Goal: Transaction & Acquisition: Purchase product/service

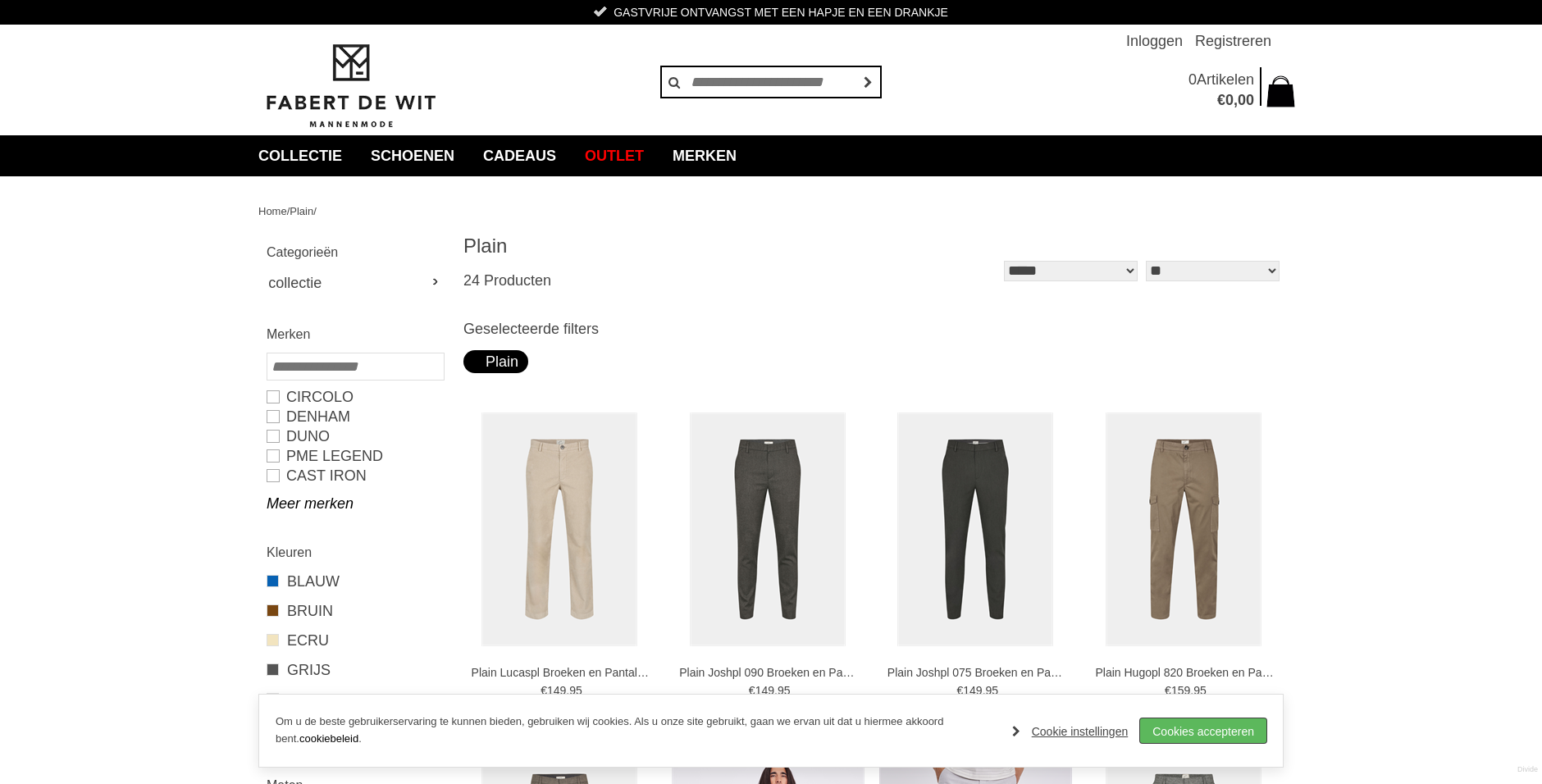
drag, startPoint x: 1175, startPoint y: 726, endPoint x: 1139, endPoint y: 708, distance: 40.2
click at [1170, 724] on link "Cookies accepteren" at bounding box center [1203, 731] width 126 height 25
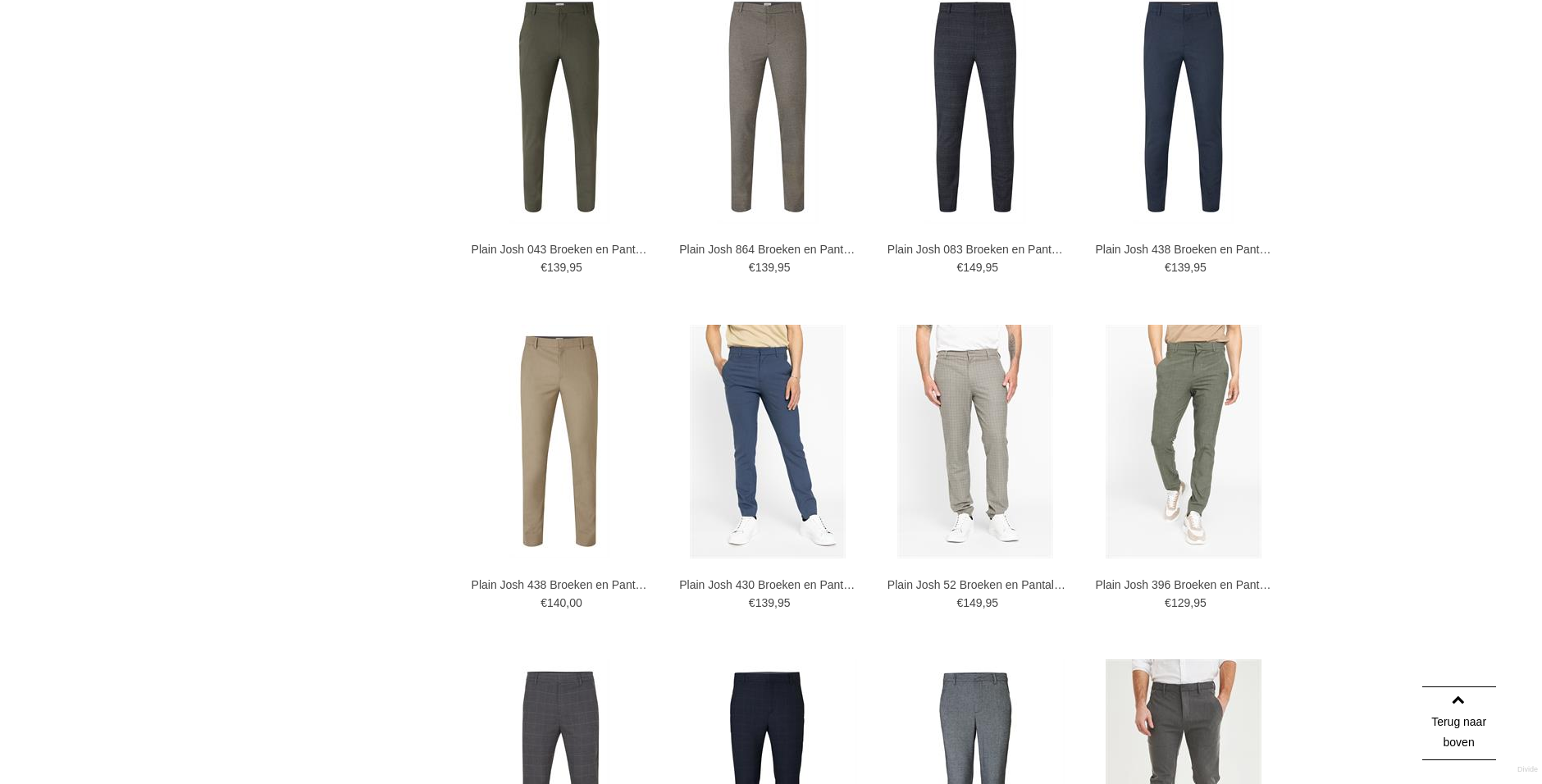
scroll to position [1095, 0]
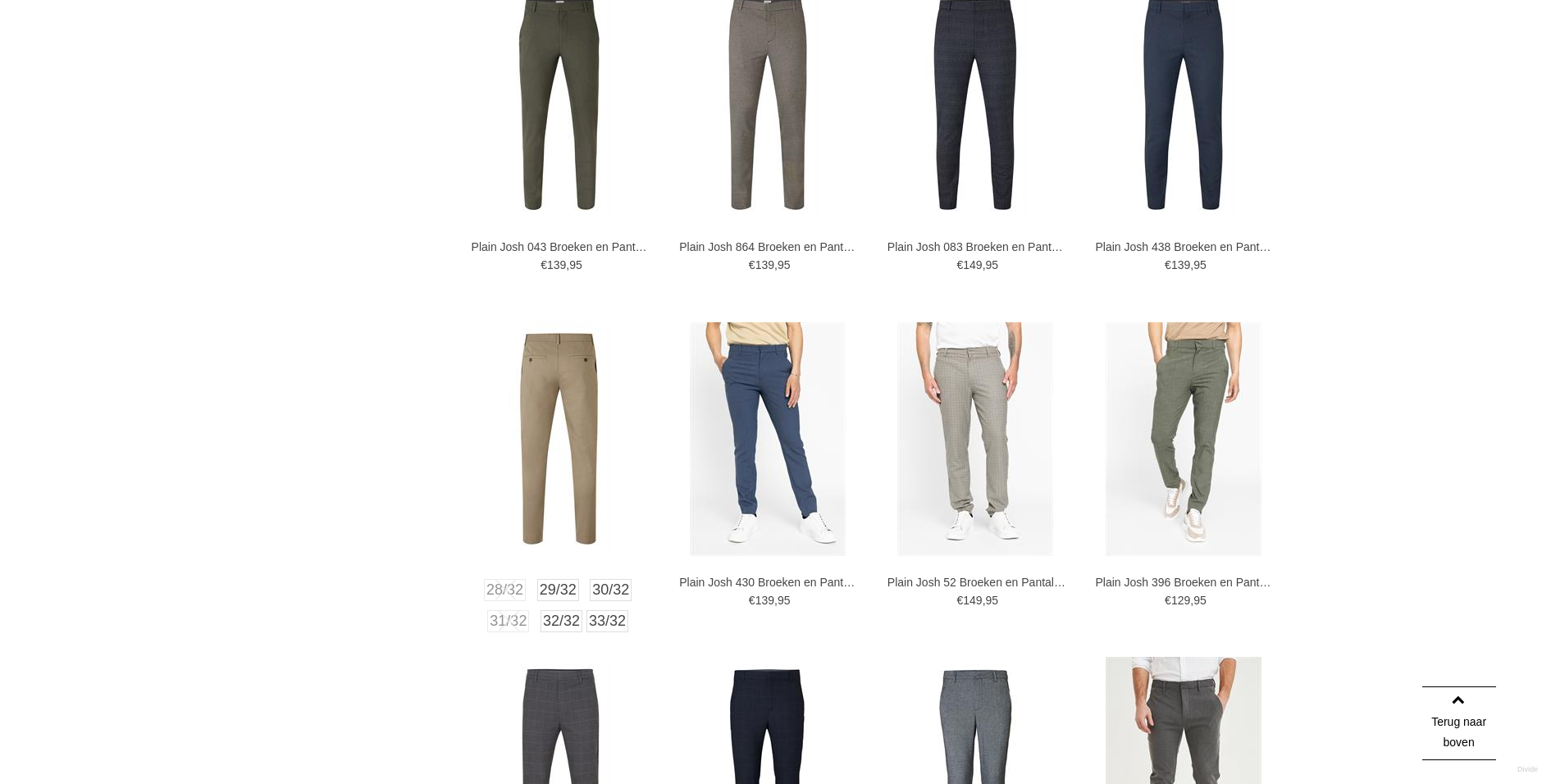
click at [539, 407] on img at bounding box center [559, 439] width 102 height 234
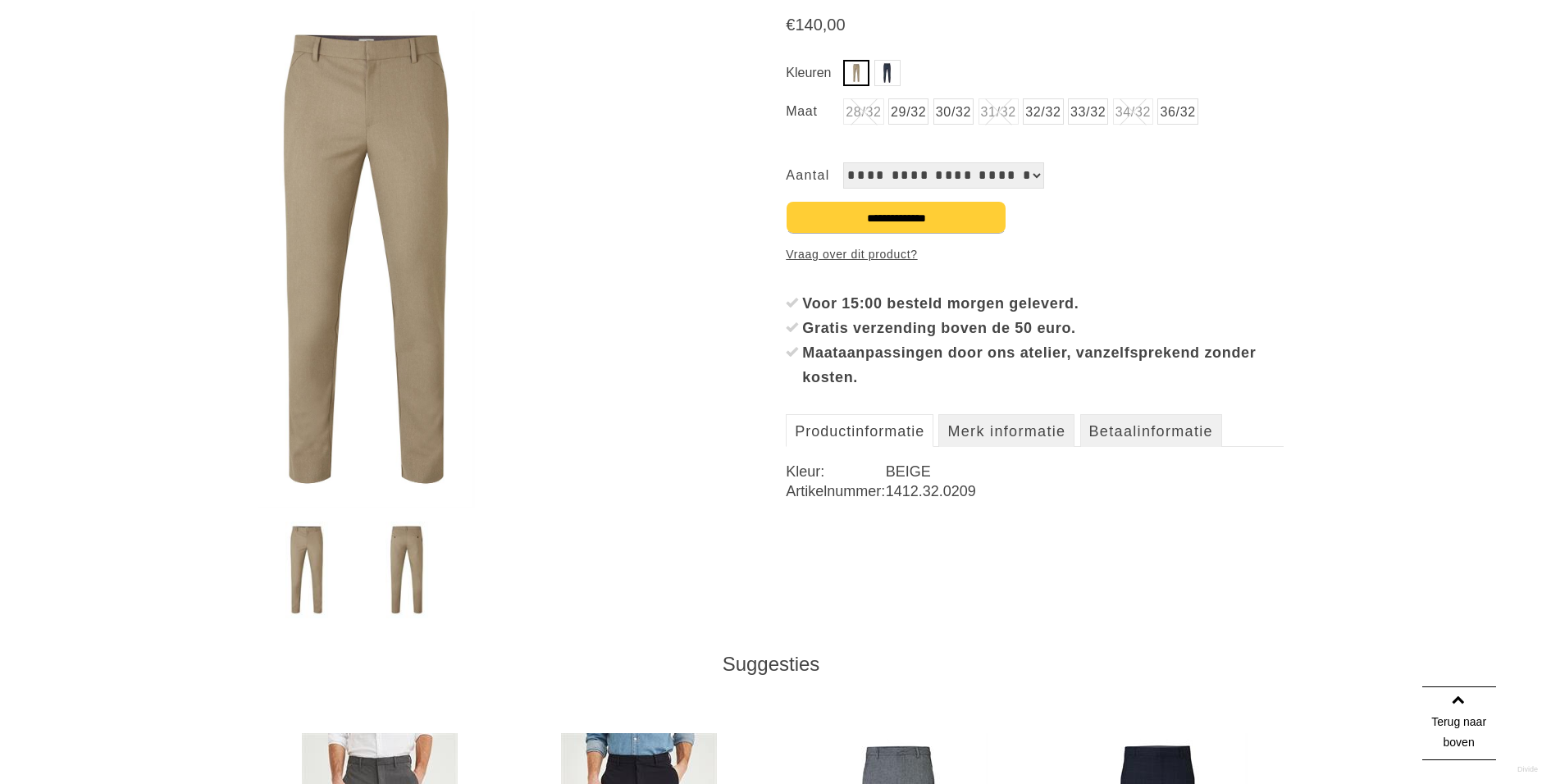
scroll to position [265, 0]
click at [1022, 429] on link "Merk informatie" at bounding box center [1006, 429] width 136 height 32
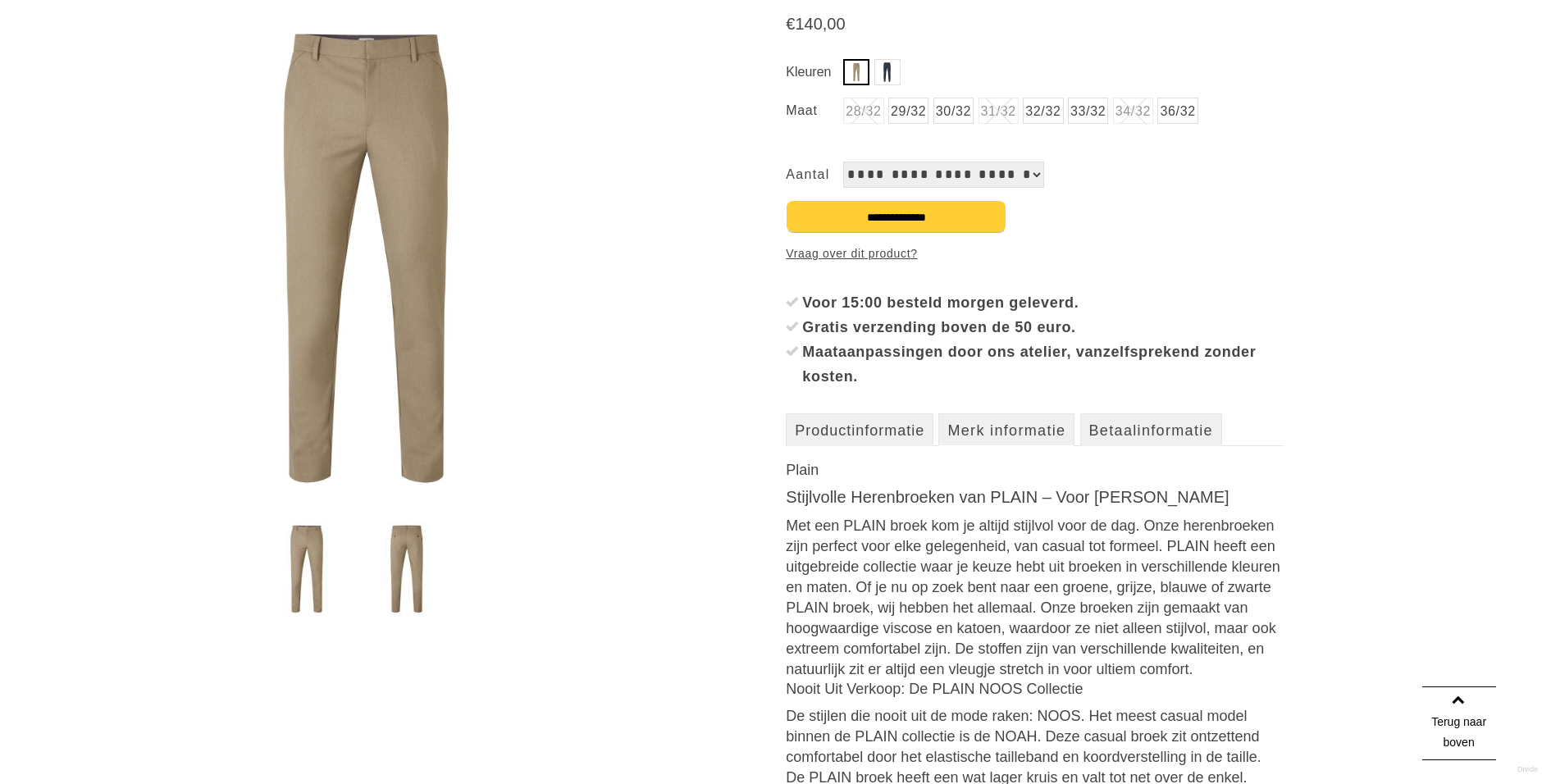
scroll to position [264, 0]
click at [396, 265] on img at bounding box center [366, 260] width 216 height 498
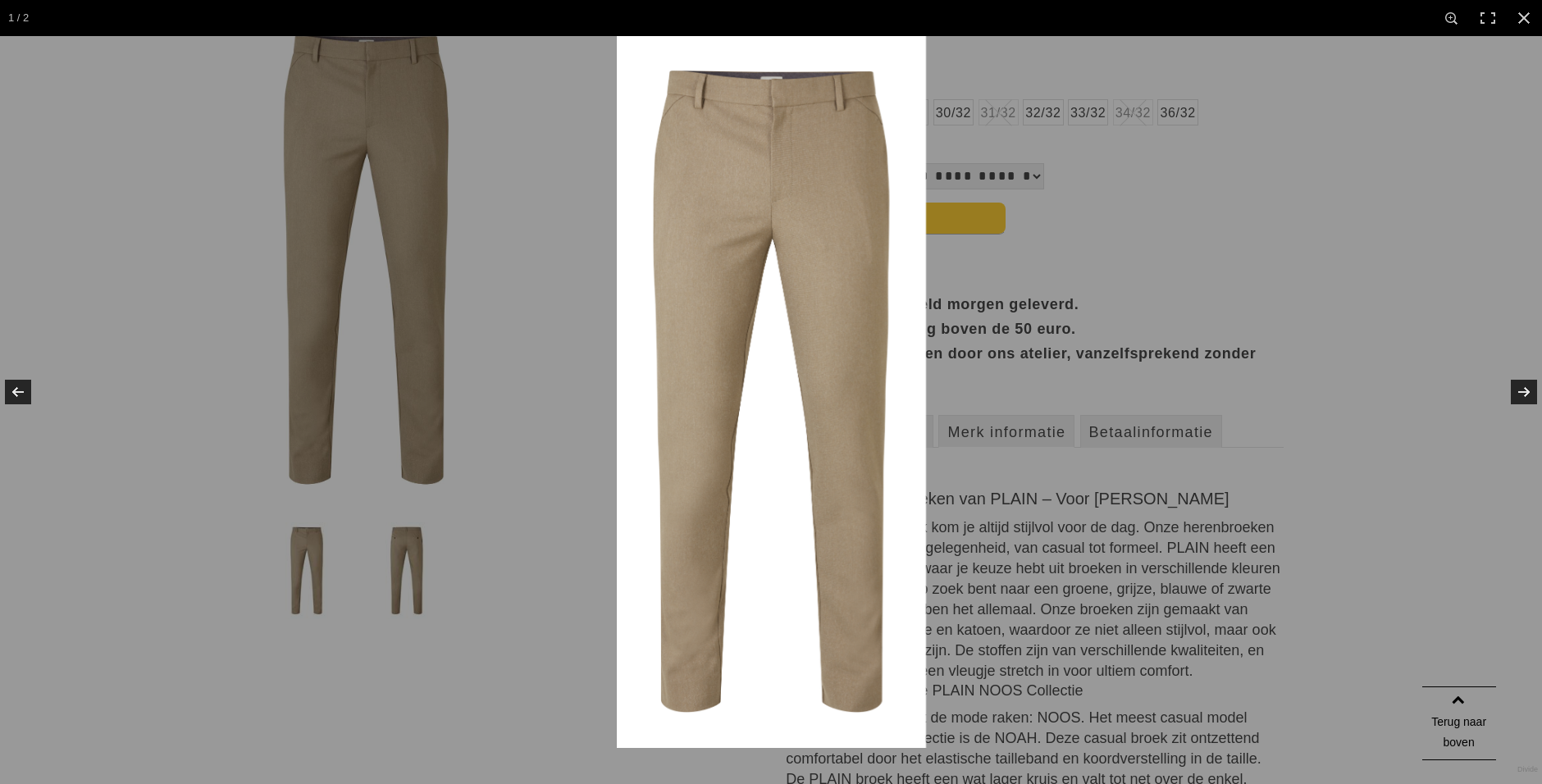
click at [681, 339] on img at bounding box center [771, 392] width 309 height 712
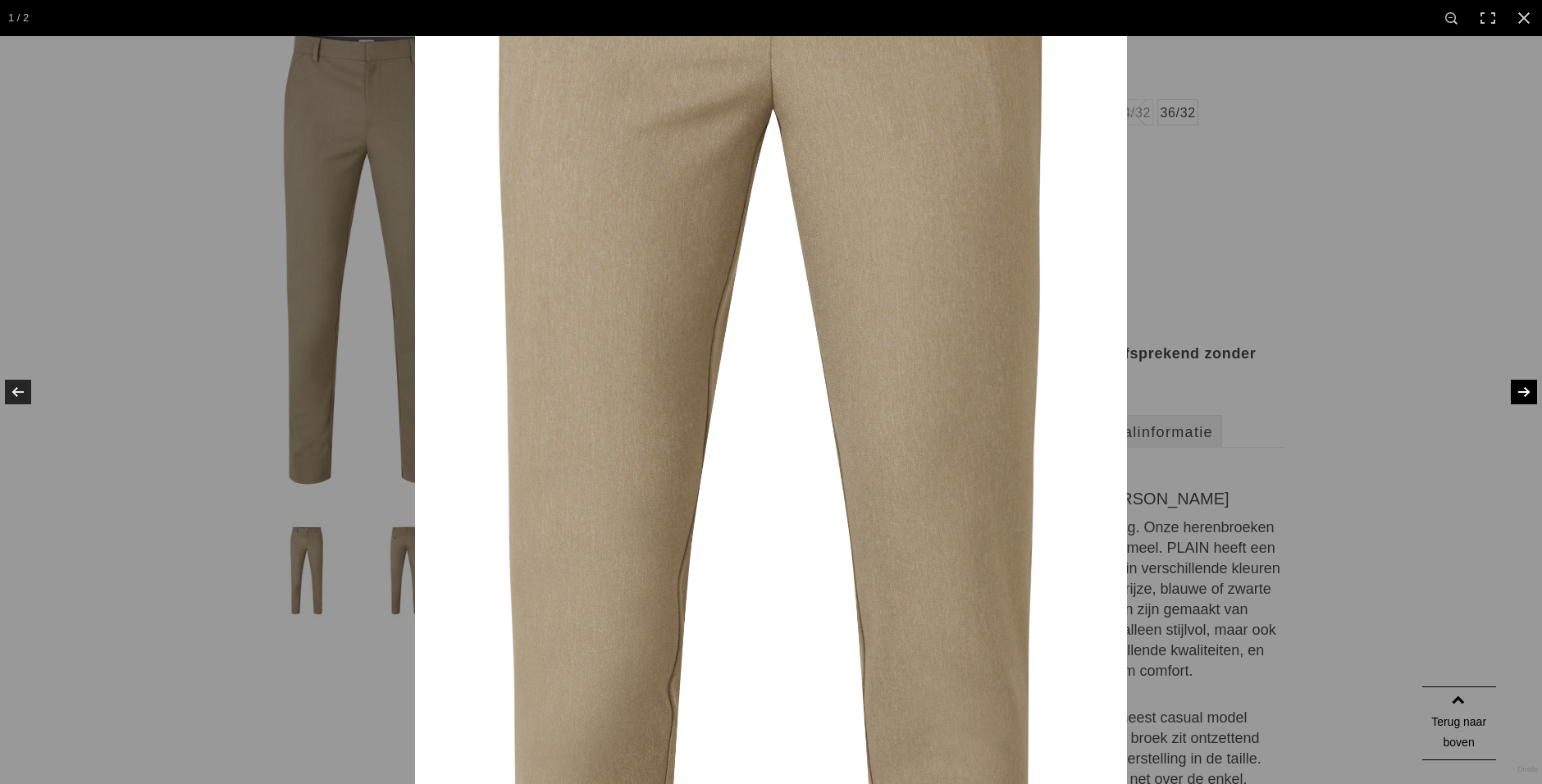
click at [1522, 392] on link at bounding box center [1514, 392] width 58 height 82
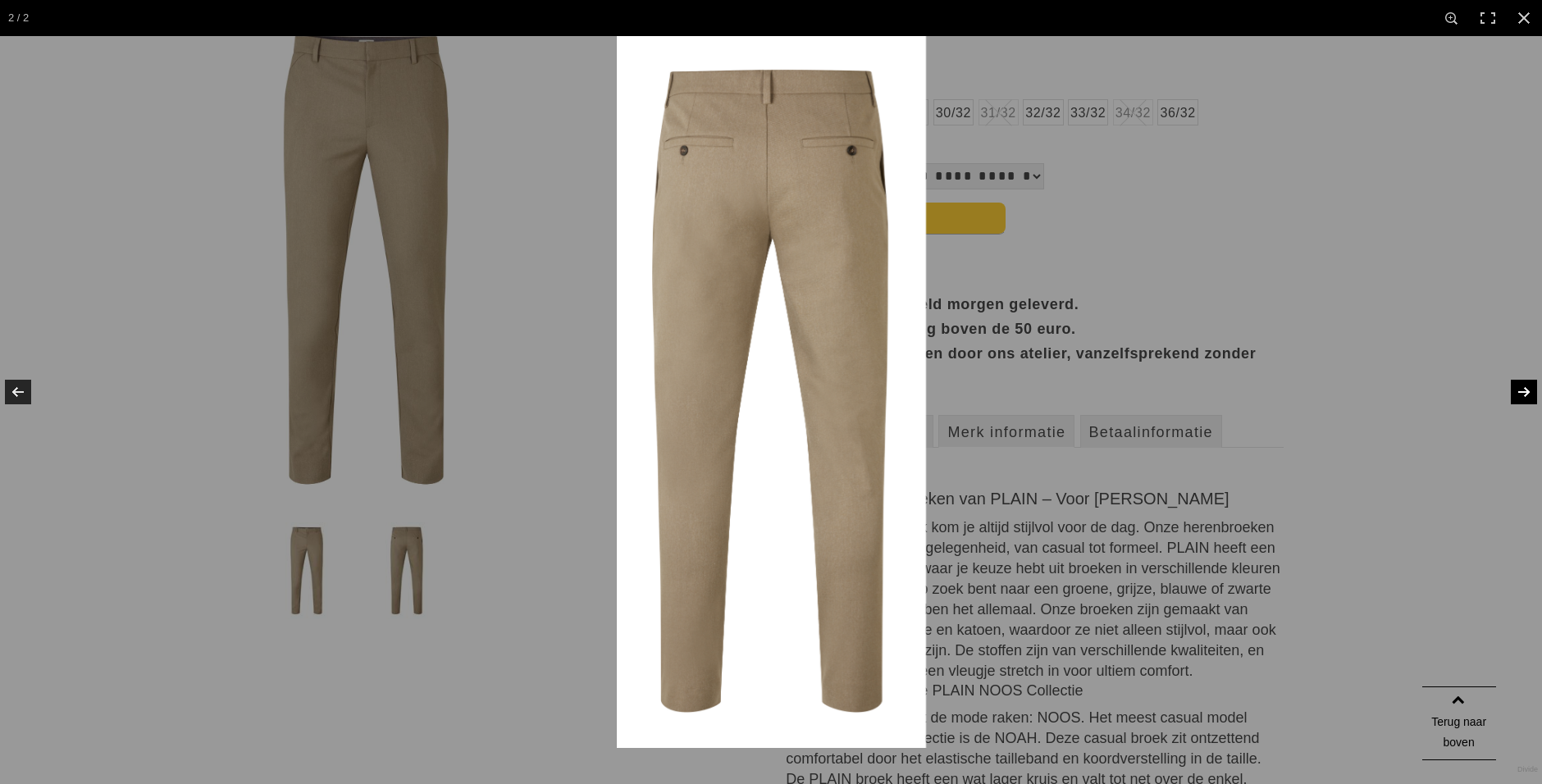
click at [1522, 392] on link at bounding box center [1514, 392] width 58 height 82
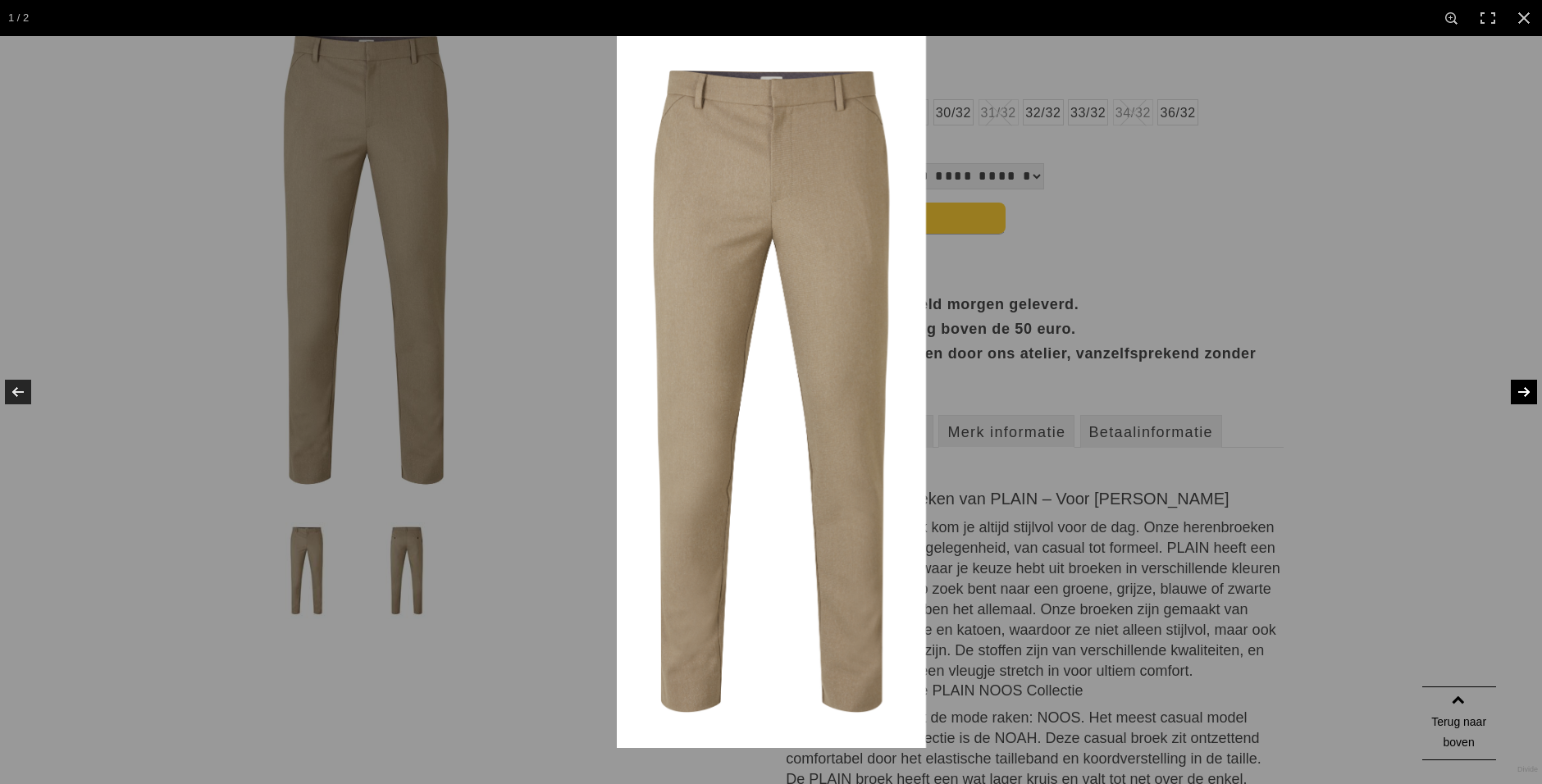
click at [1522, 392] on link at bounding box center [1514, 392] width 58 height 82
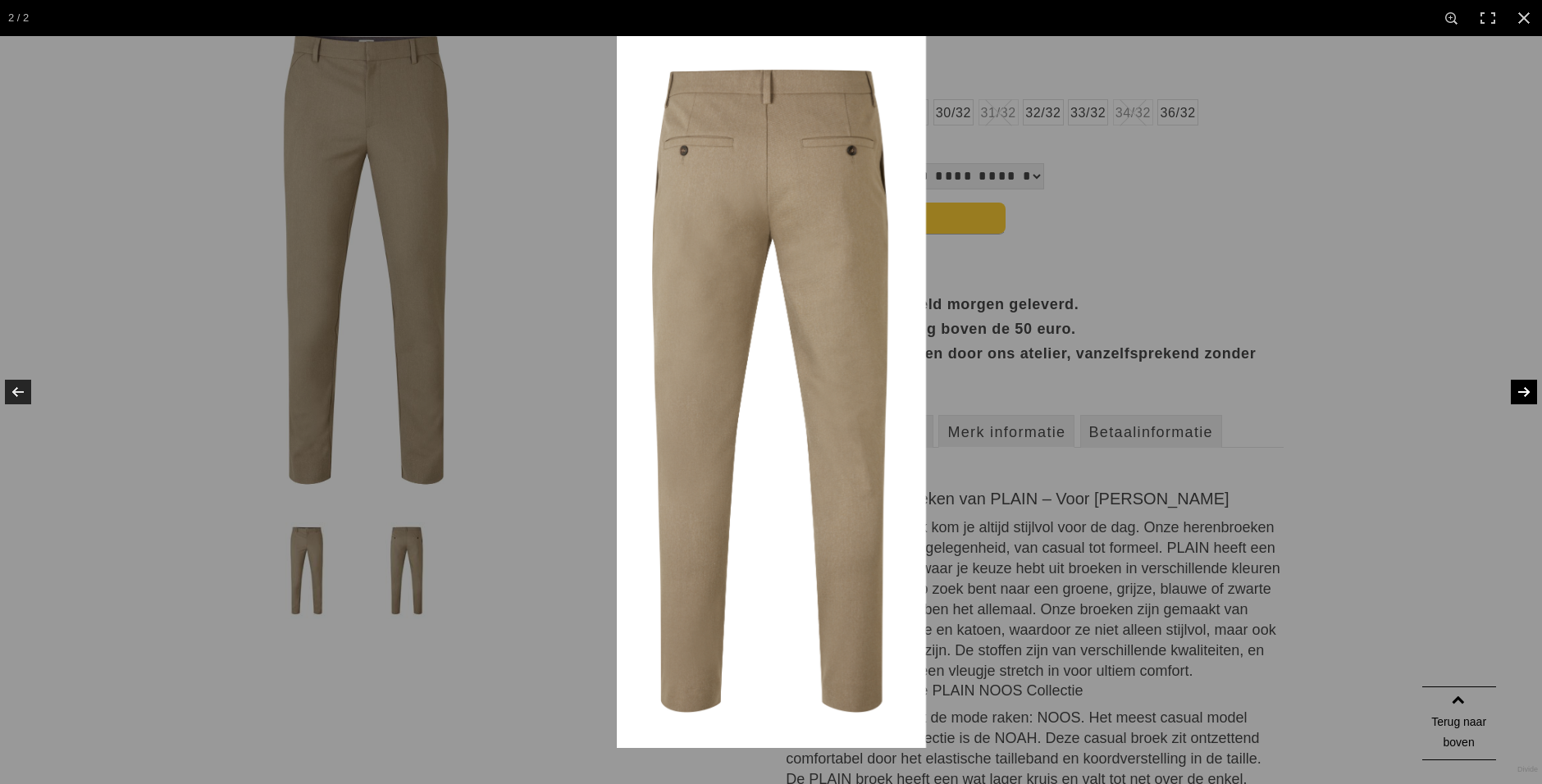
click at [1522, 392] on link at bounding box center [1514, 392] width 58 height 82
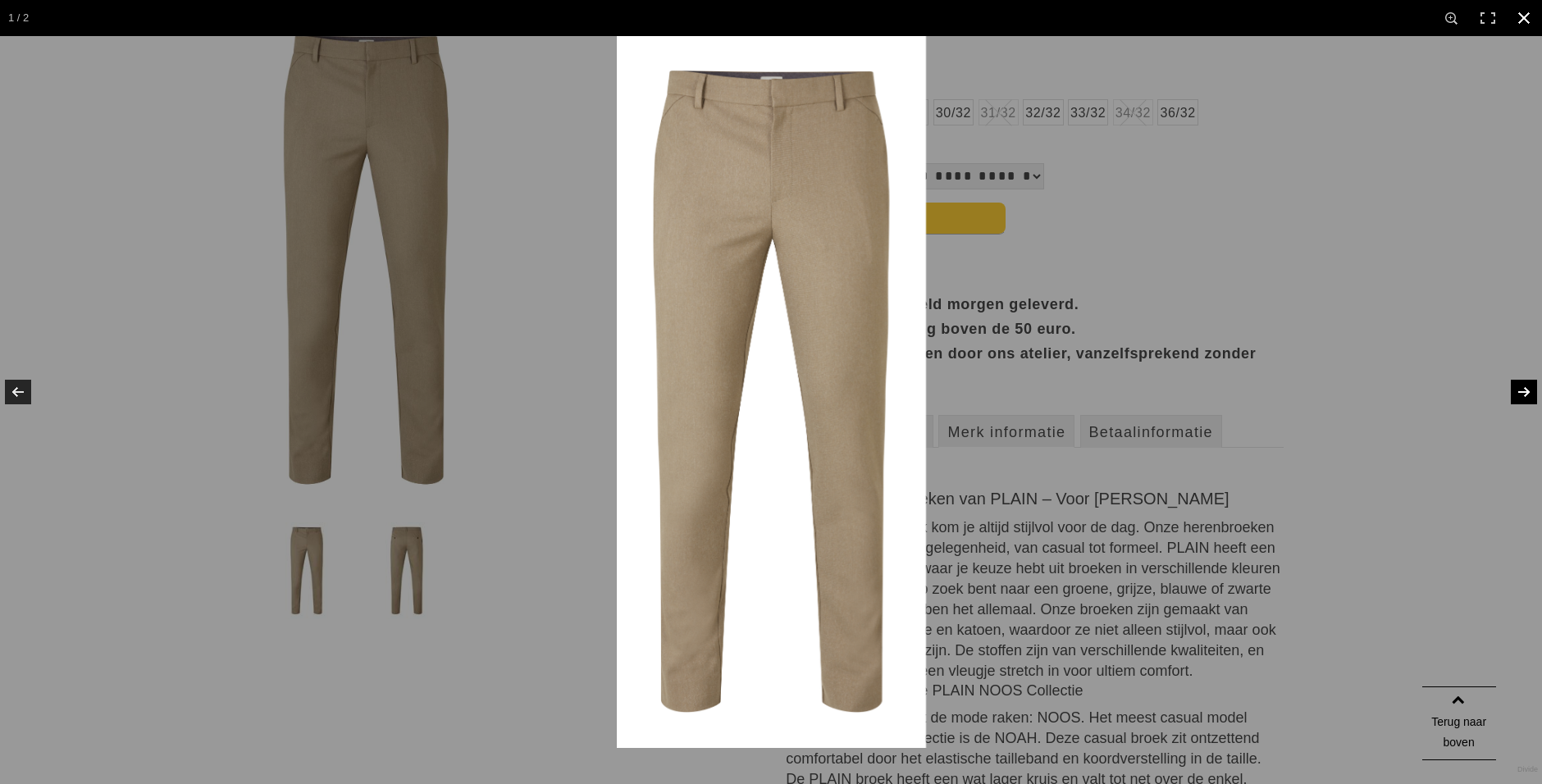
click at [180, 166] on div at bounding box center [771, 392] width 1542 height 784
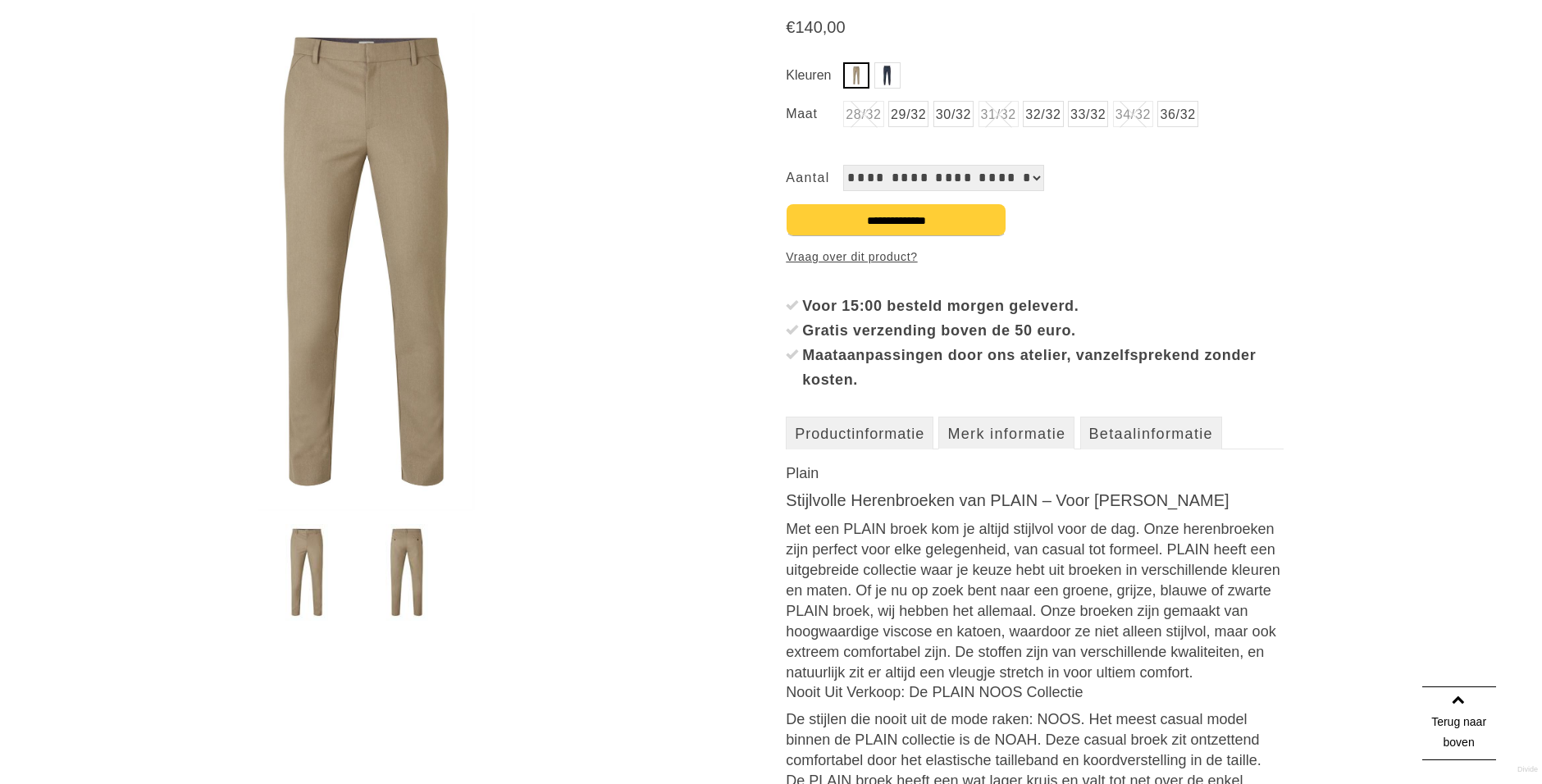
scroll to position [0, 0]
